Goal: Transaction & Acquisition: Purchase product/service

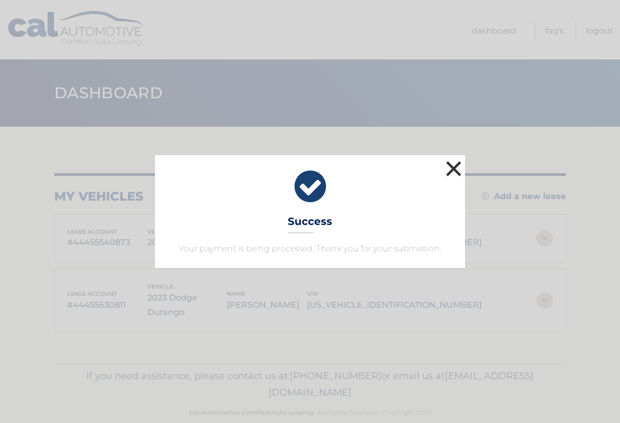
click at [450, 167] on button "×" at bounding box center [453, 168] width 21 height 21
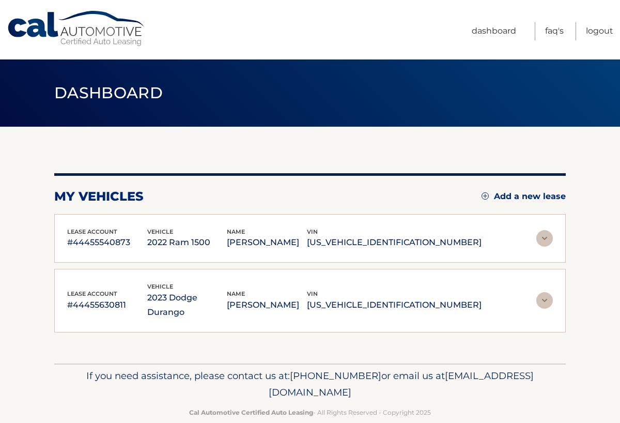
click at [464, 298] on p "1C4RDJDG5PC689163" at bounding box center [394, 305] width 175 height 14
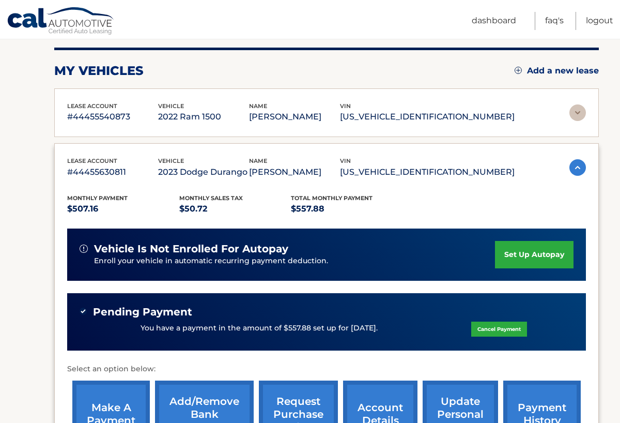
scroll to position [127, 0]
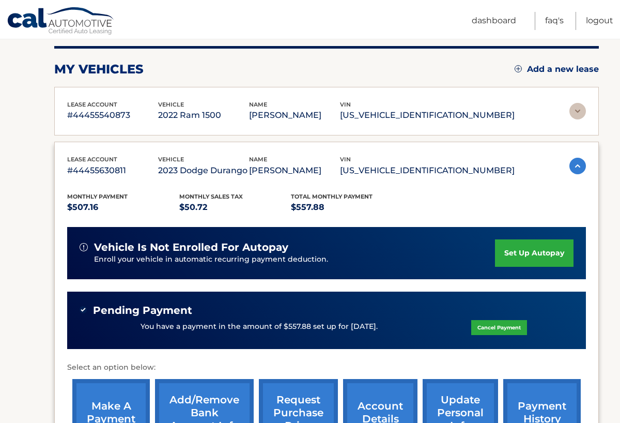
click at [99, 409] on link "make a payment" at bounding box center [111, 413] width 78 height 68
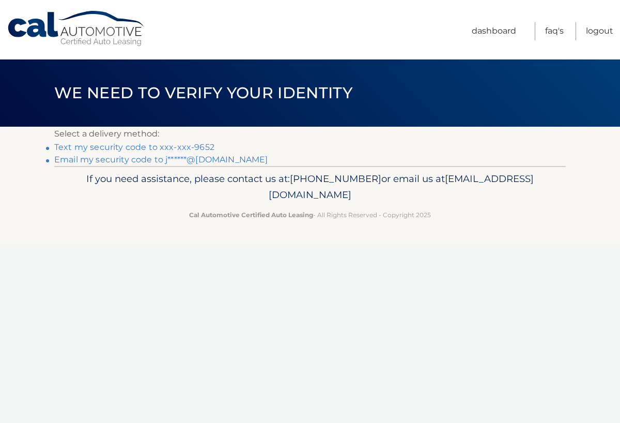
click at [173, 146] on link "Text my security code to xxx-xxx-9652" at bounding box center [134, 147] width 160 height 10
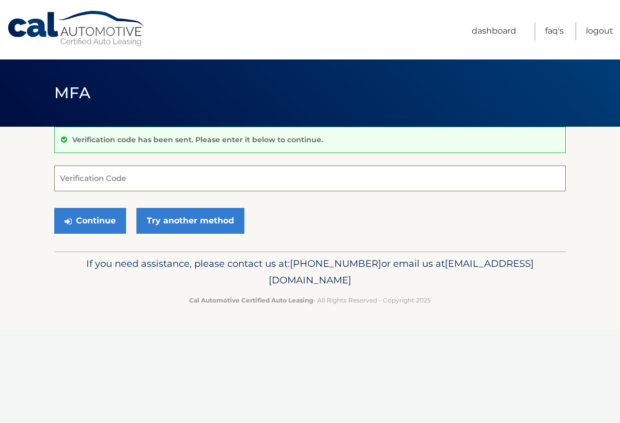
click at [99, 180] on input "Verification Code" at bounding box center [310, 178] width 512 height 26
type input "311243"
click at [90, 219] on button "Continue" at bounding box center [90, 221] width 72 height 26
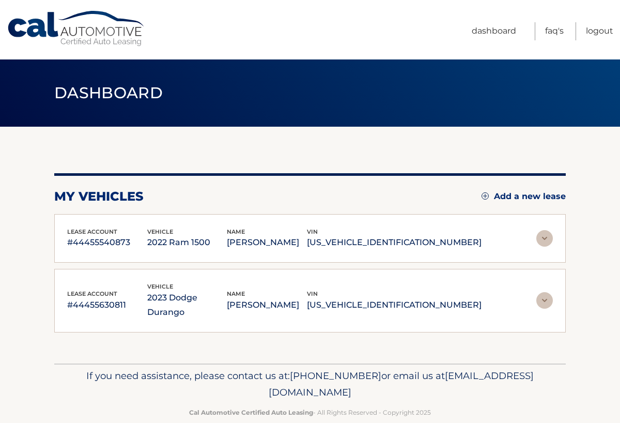
click at [541, 292] on img at bounding box center [545, 300] width 17 height 17
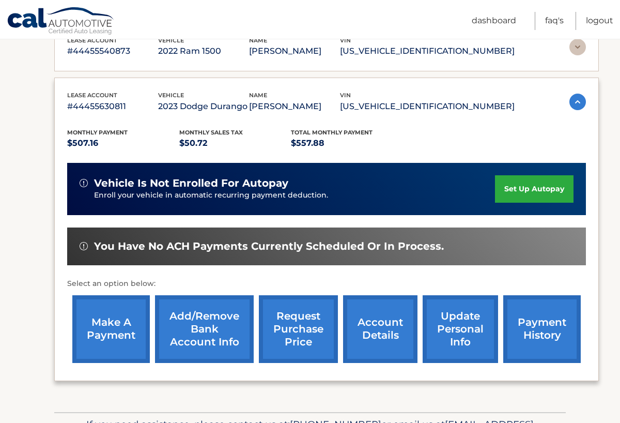
scroll to position [258, 0]
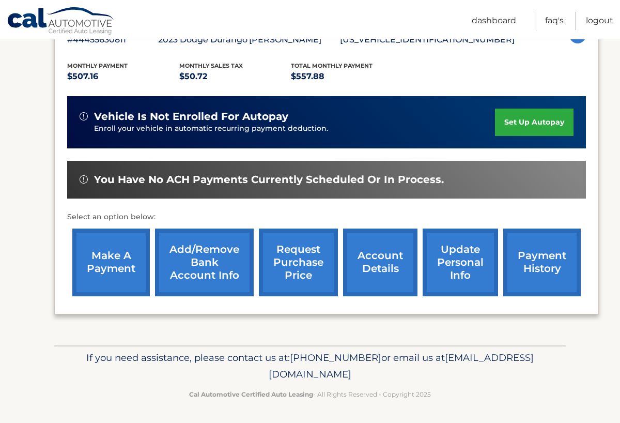
click at [113, 264] on link "make a payment" at bounding box center [111, 262] width 78 height 68
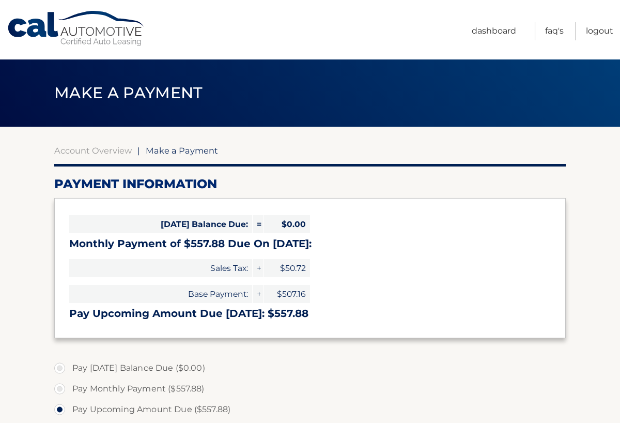
select select "MDViNGVkNDYtMDU0OS00NDZmLThmNGUtZTcxMGRmOGFhNTIx"
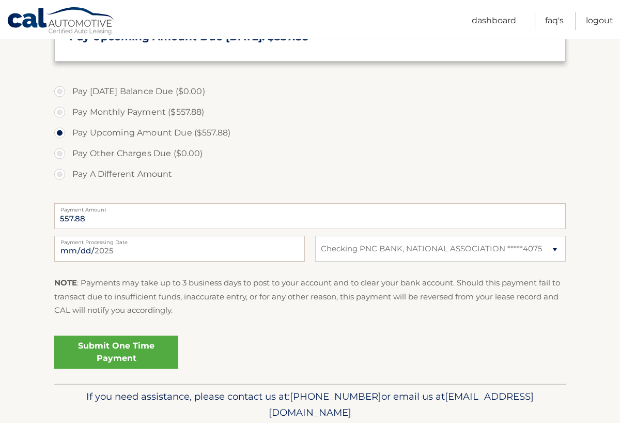
scroll to position [277, 0]
click at [158, 343] on link "Submit One Time Payment" at bounding box center [116, 351] width 124 height 33
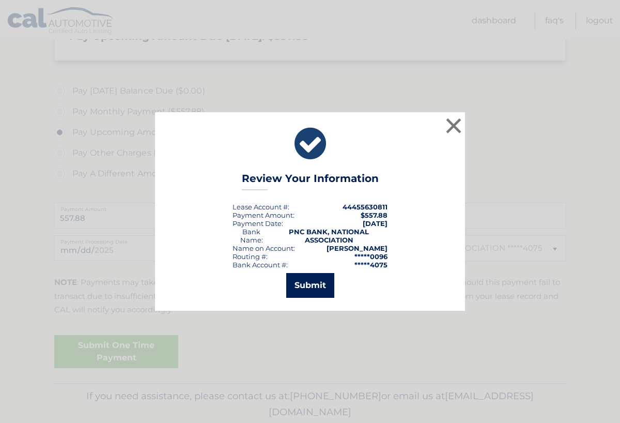
click at [316, 280] on button "Submit" at bounding box center [310, 285] width 48 height 25
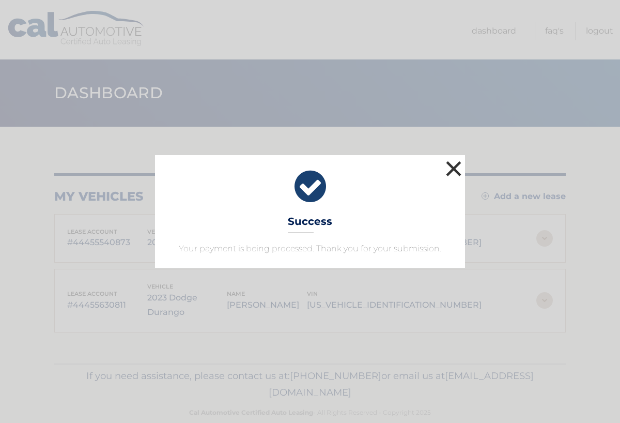
click at [451, 171] on button "×" at bounding box center [453, 168] width 21 height 21
